Goal: Task Accomplishment & Management: Use online tool/utility

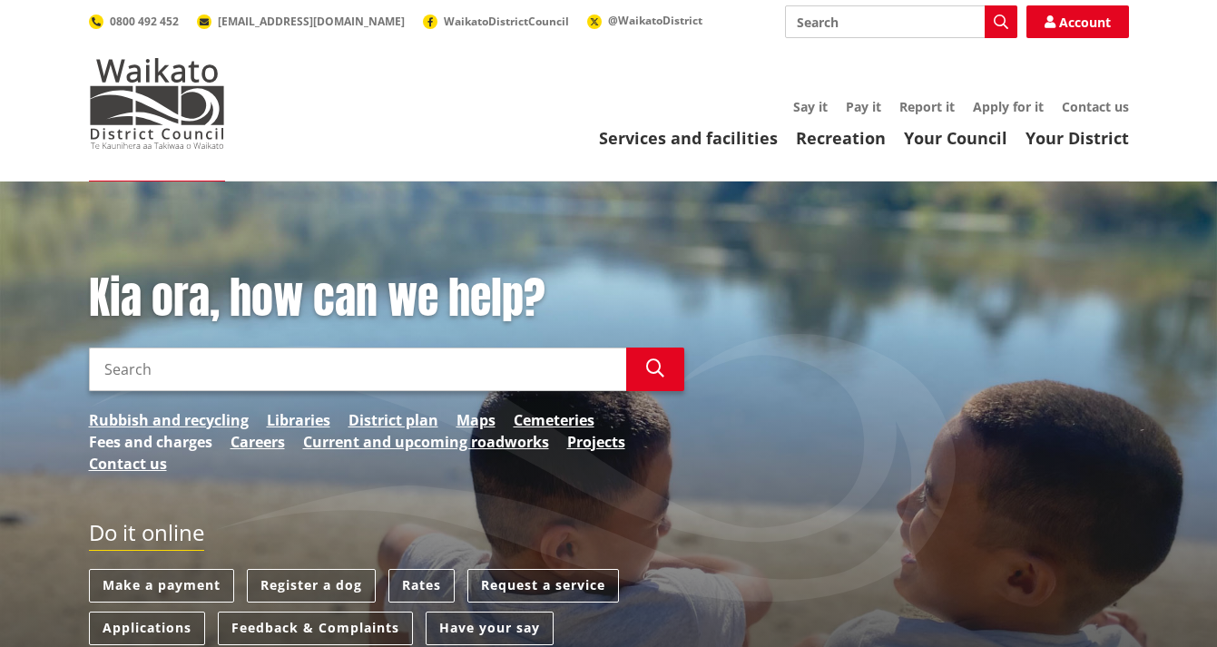
click at [133, 435] on link "Fees and charges" at bounding box center [150, 442] width 123 height 22
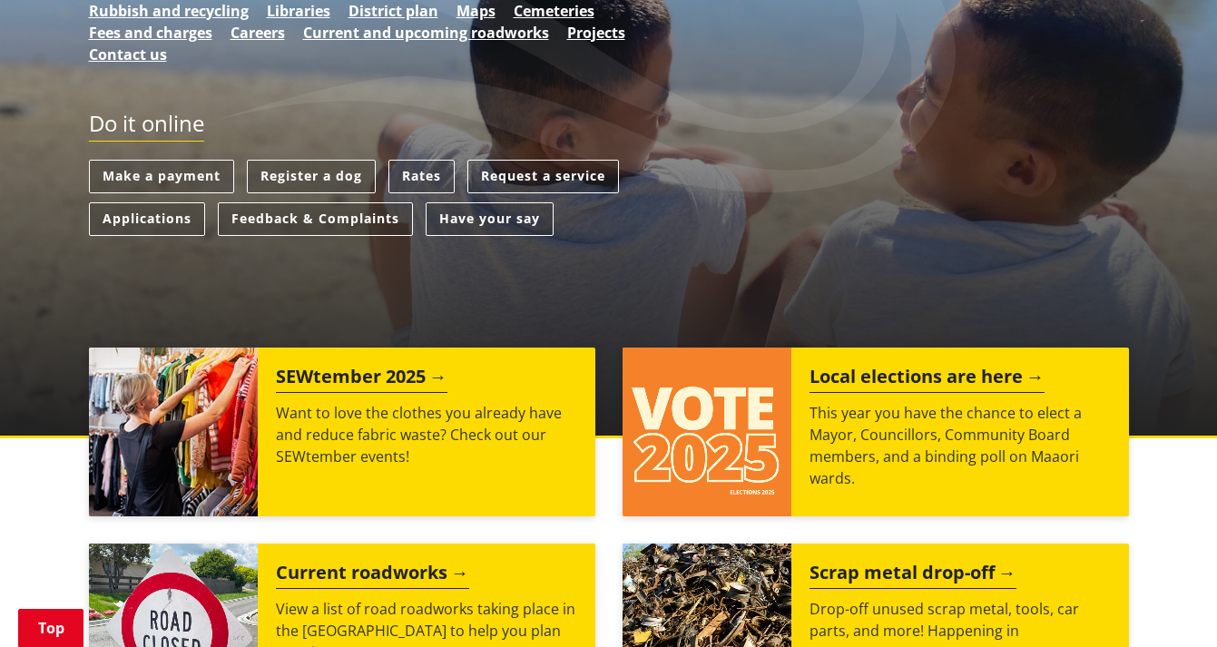
scroll to position [357, 0]
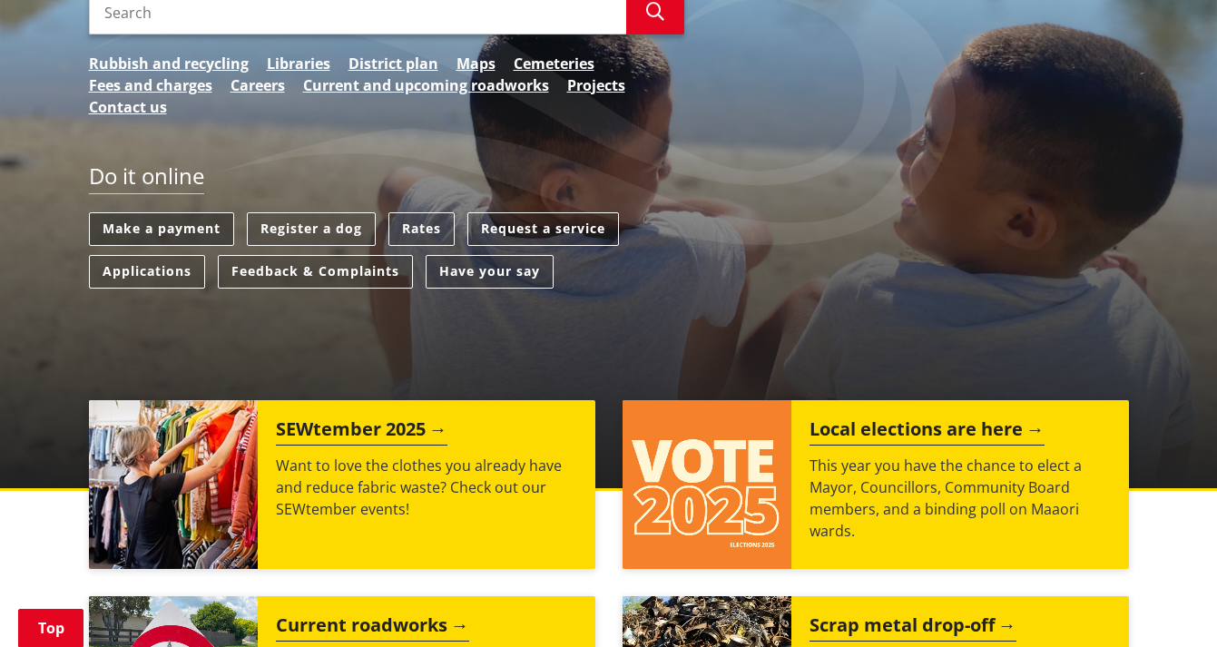
click at [188, 227] on link "Make a payment" at bounding box center [161, 229] width 145 height 34
